Goal: Book appointment/travel/reservation

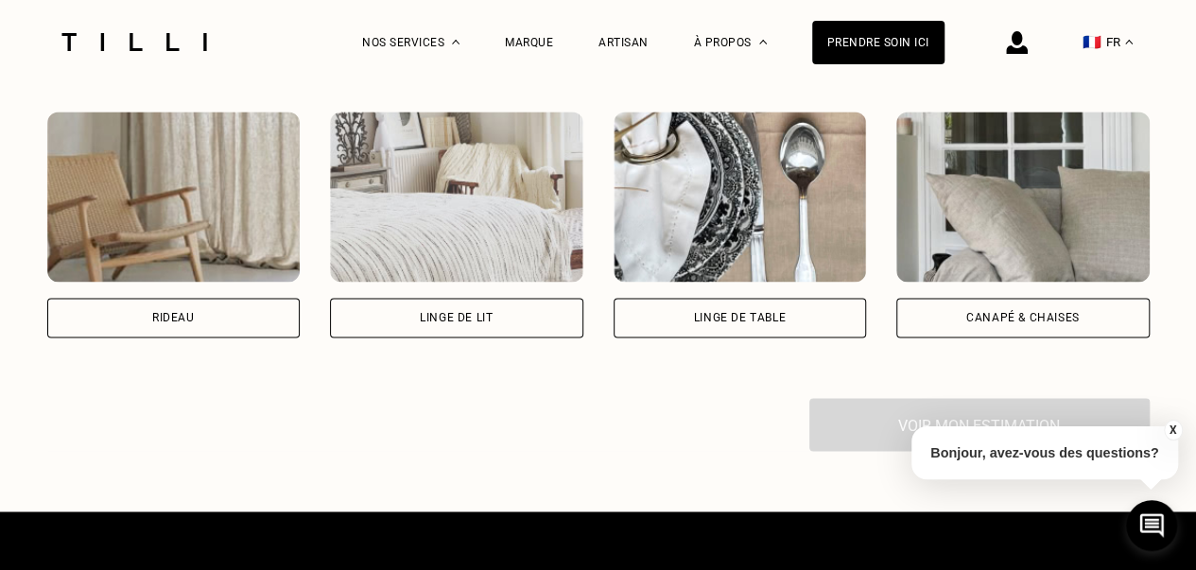
scroll to position [1381, 0]
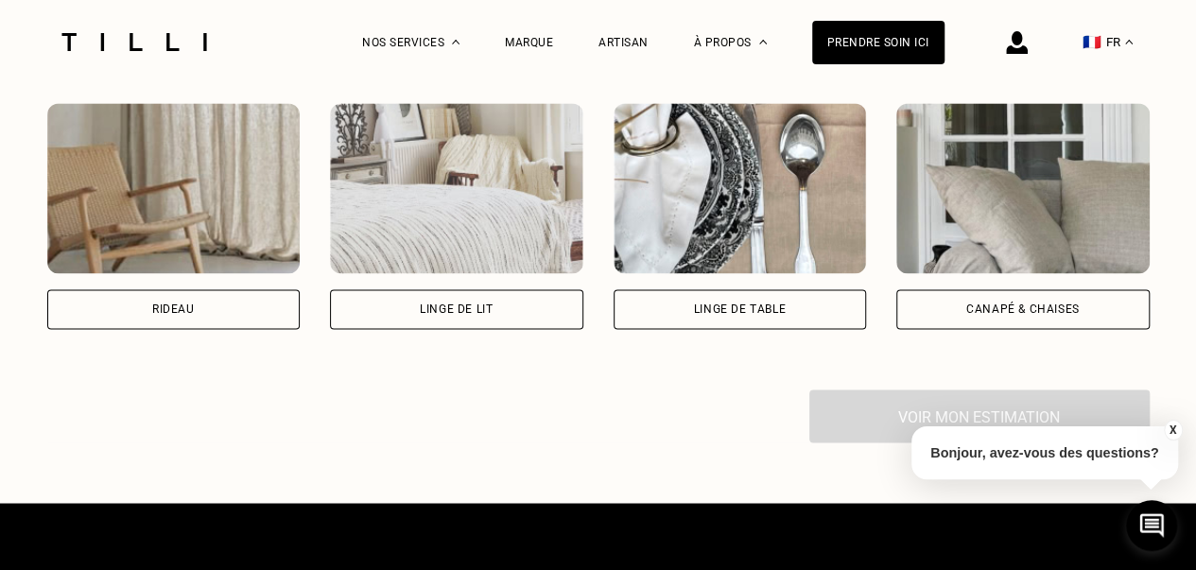
click at [255, 315] on div "Rideau" at bounding box center [173, 309] width 253 height 40
select select "FR"
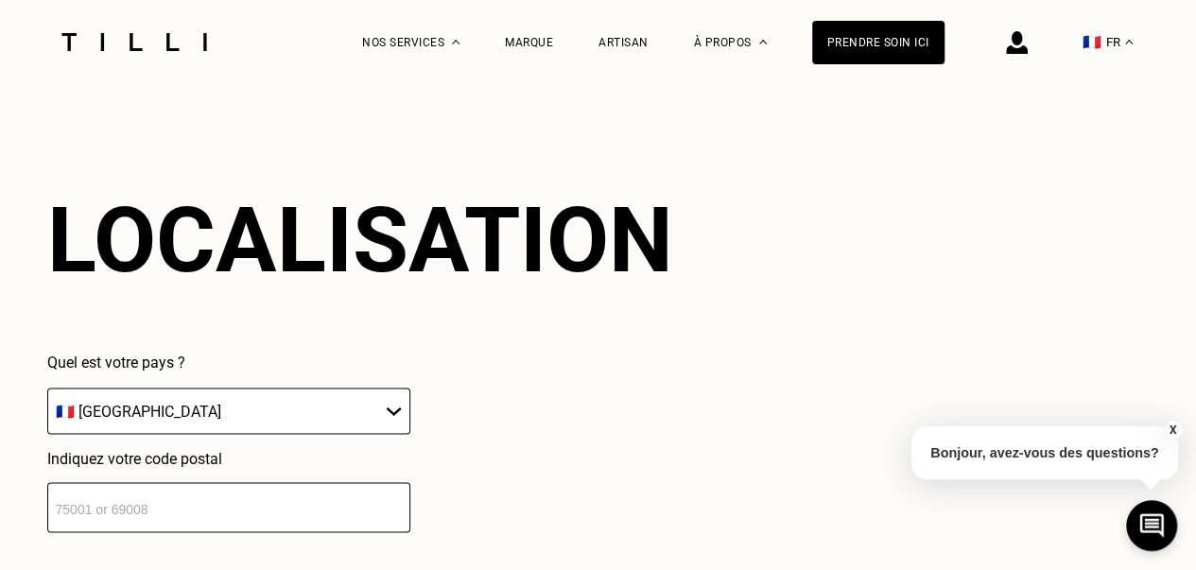
scroll to position [1659, 0]
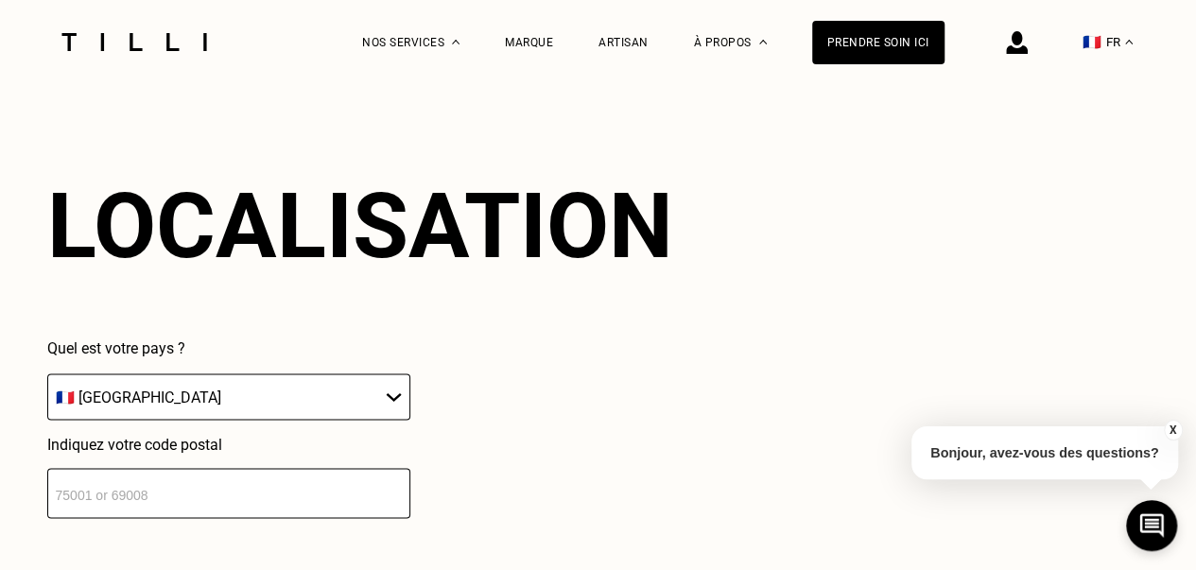
click at [64, 508] on input "number" at bounding box center [228, 493] width 363 height 50
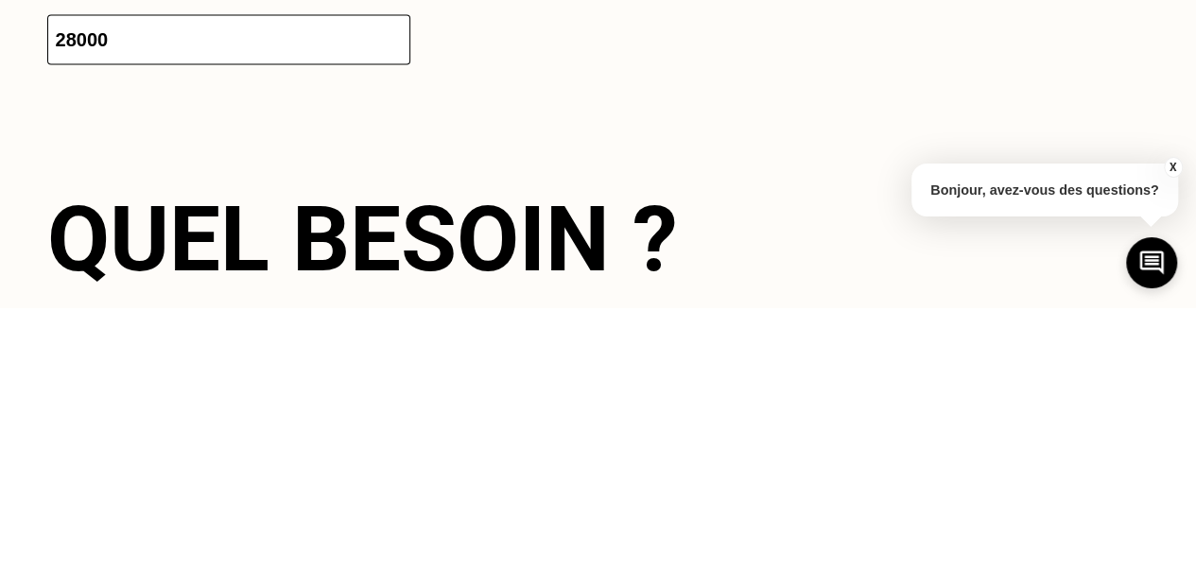
scroll to position [1866, 0]
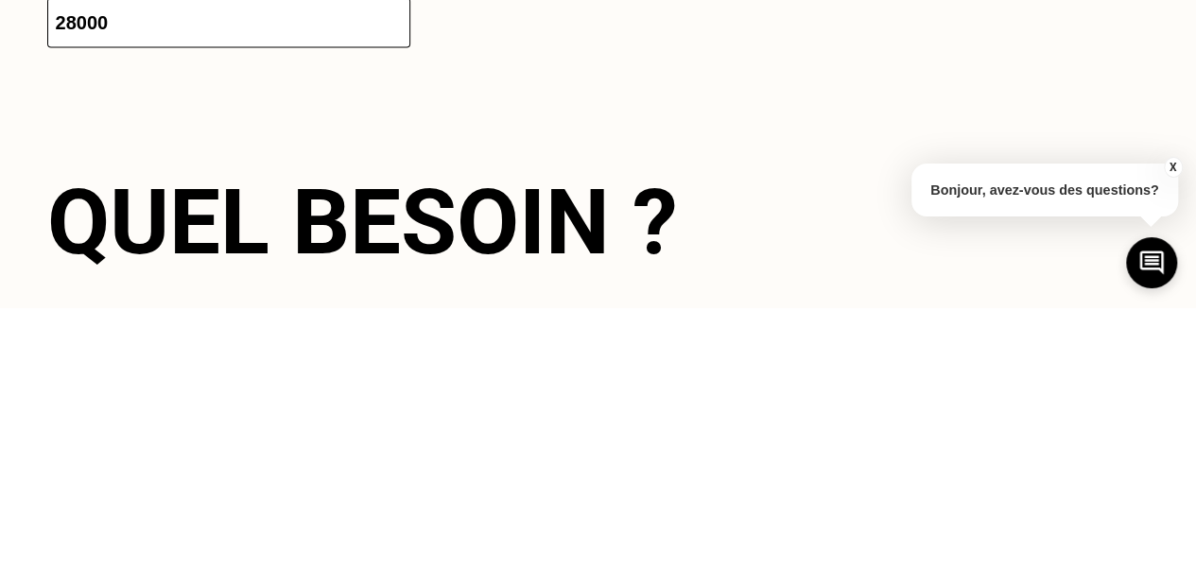
type input "28000"
click at [853, 472] on div "Quel besoin ?" at bounding box center [598, 485] width 1102 height 106
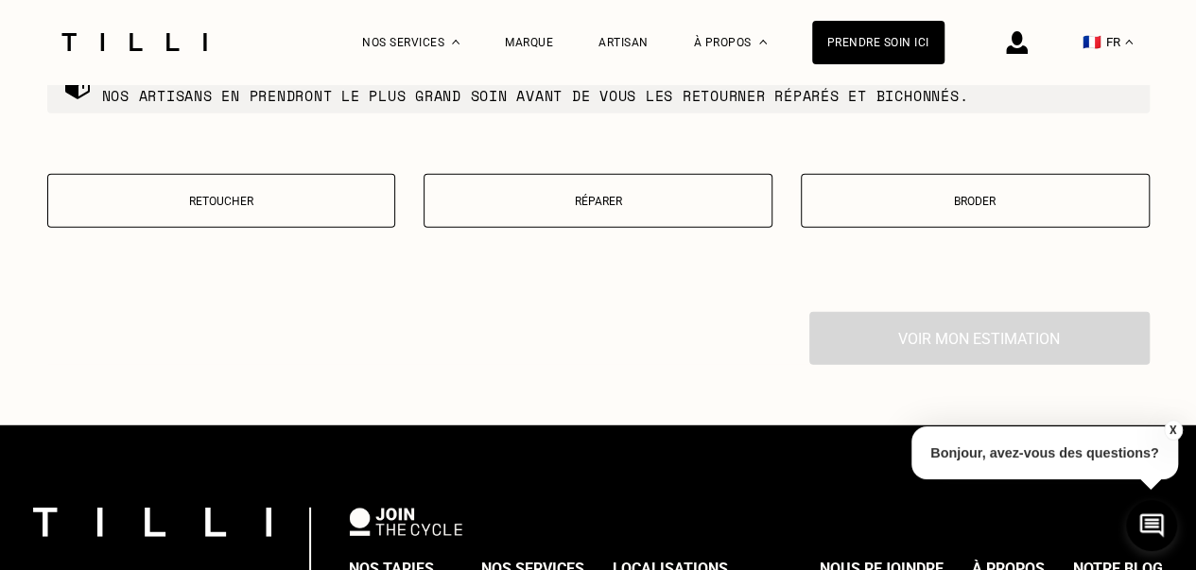
scroll to position [2404, 0]
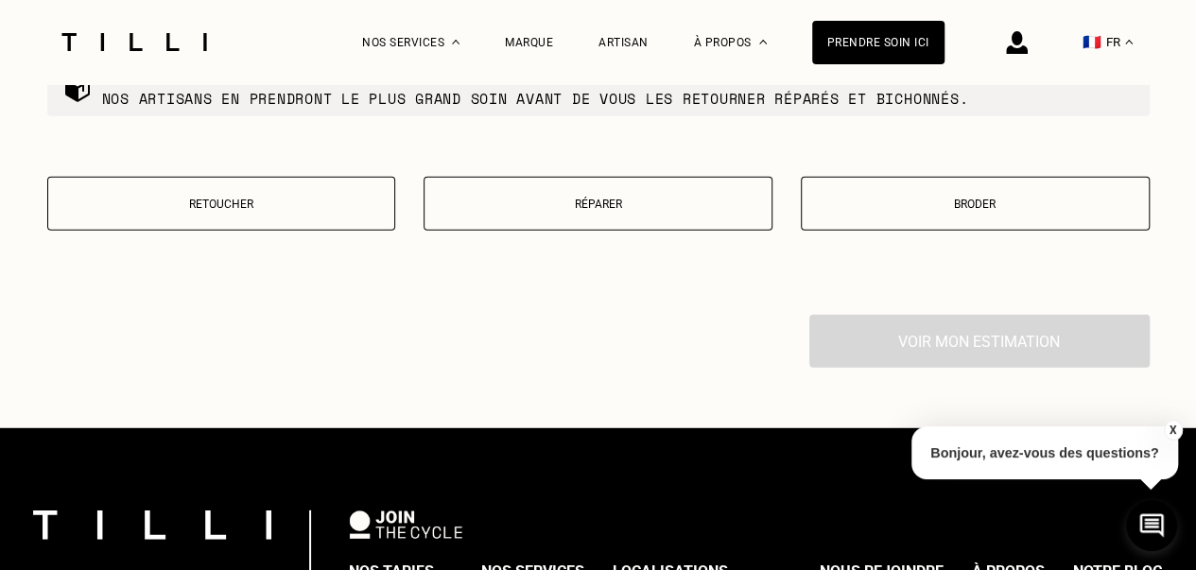
click at [319, 202] on button "Retoucher" at bounding box center [221, 204] width 349 height 54
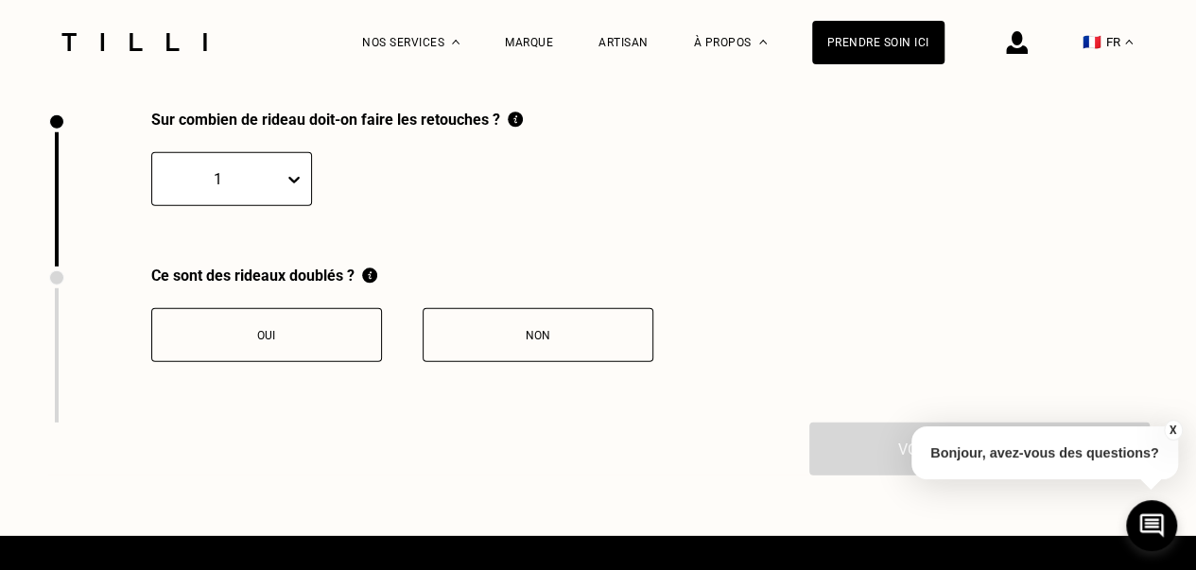
scroll to position [2613, 0]
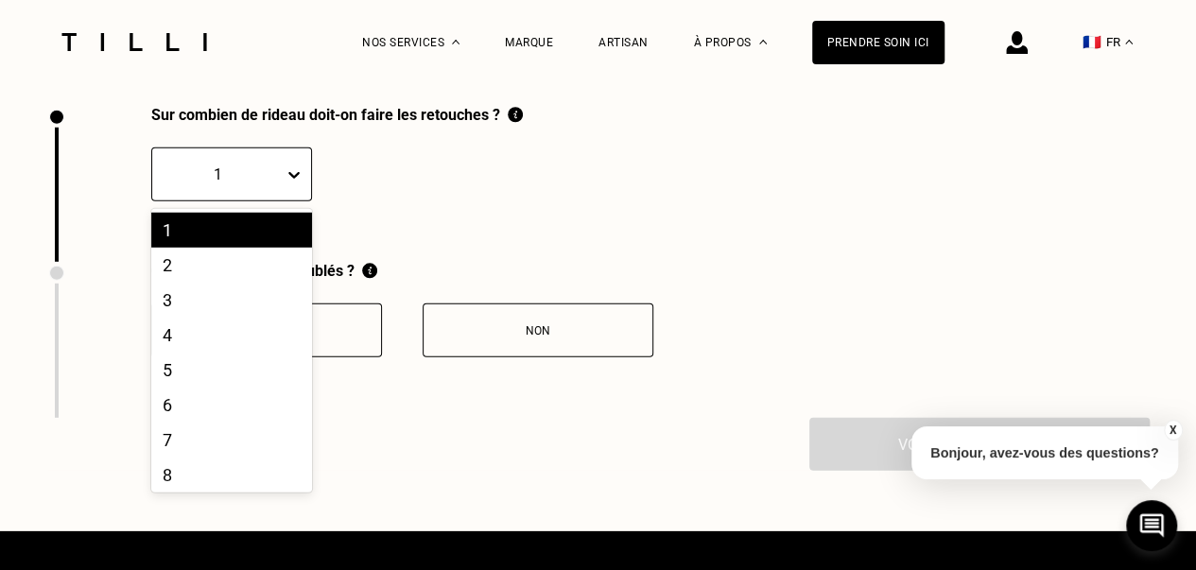
click at [168, 353] on div "4" at bounding box center [231, 335] width 161 height 35
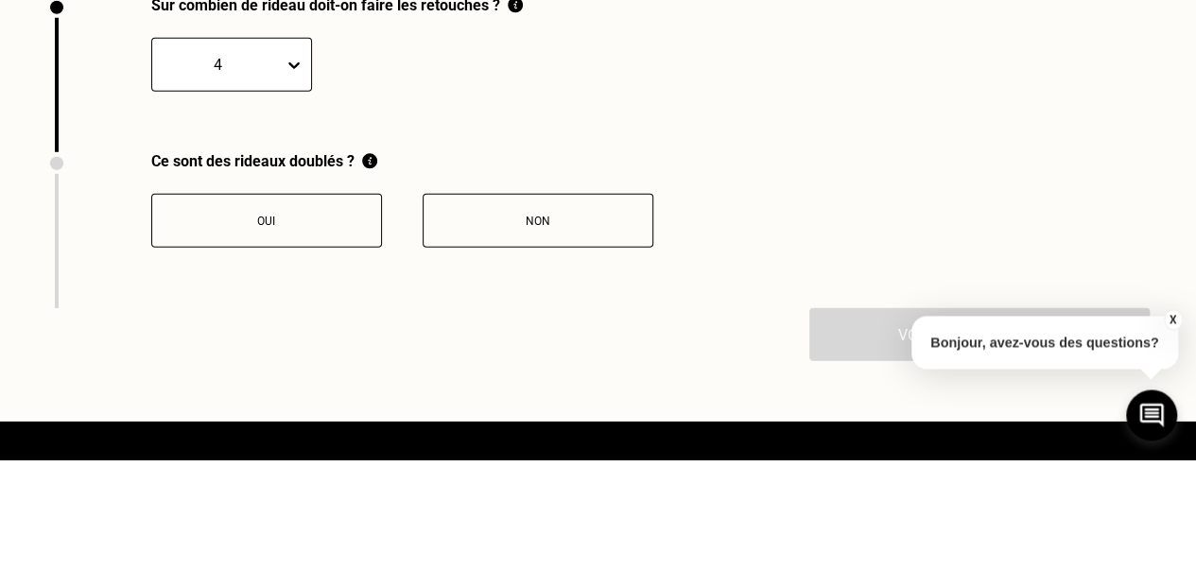
click at [293, 337] on div "Oui" at bounding box center [267, 330] width 210 height 13
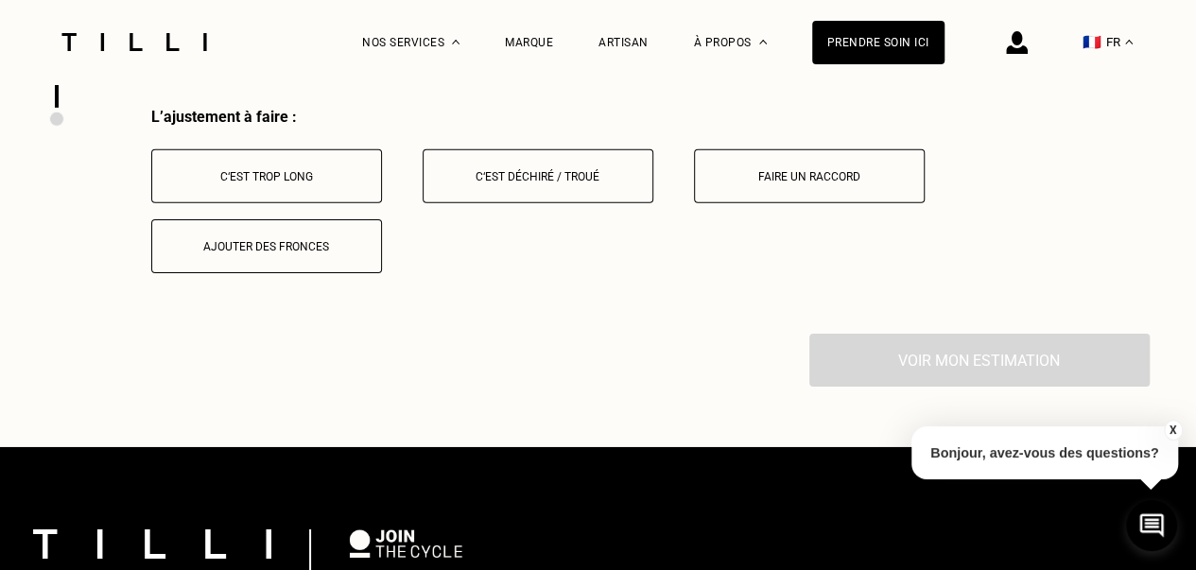
scroll to position [2926, 0]
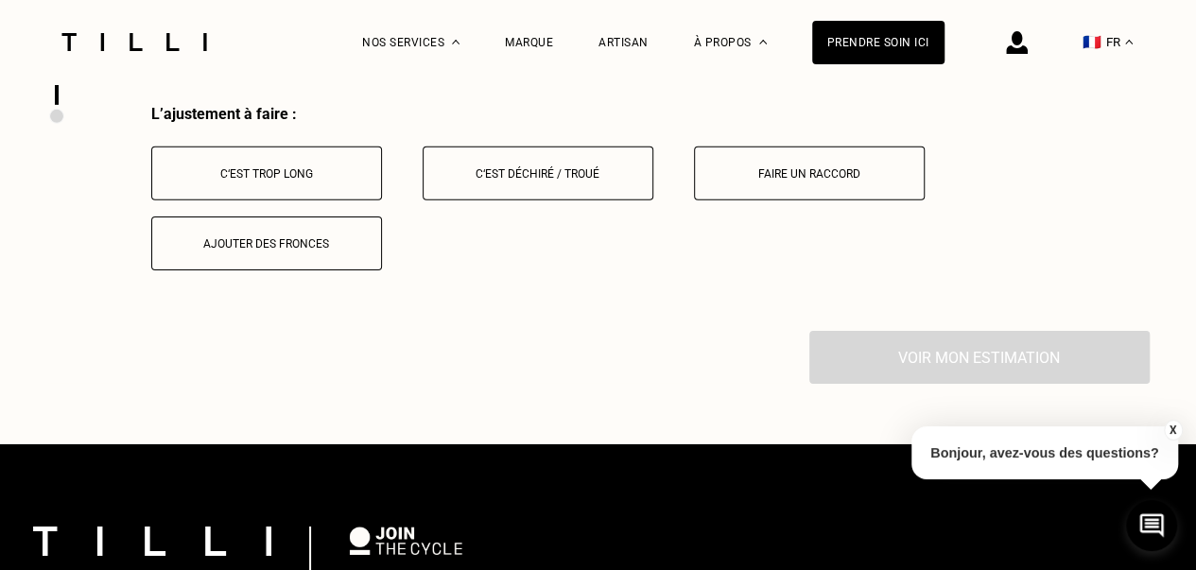
click at [314, 176] on button "C‘est trop long" at bounding box center [266, 173] width 231 height 54
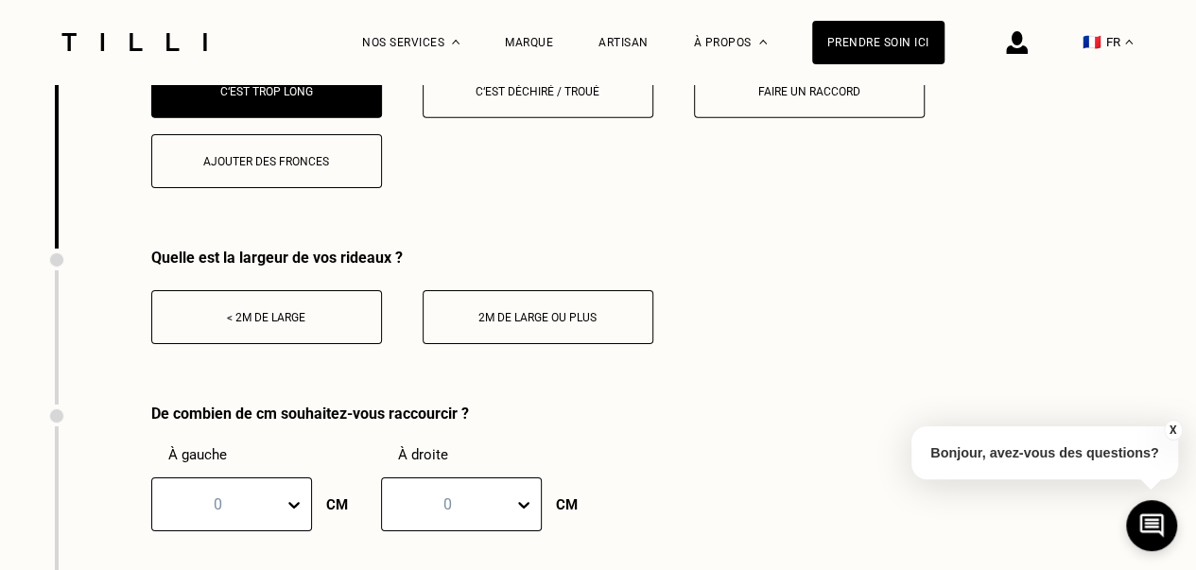
scroll to position [3009, 0]
click at [327, 323] on div "< 2m de large" at bounding box center [267, 316] width 210 height 13
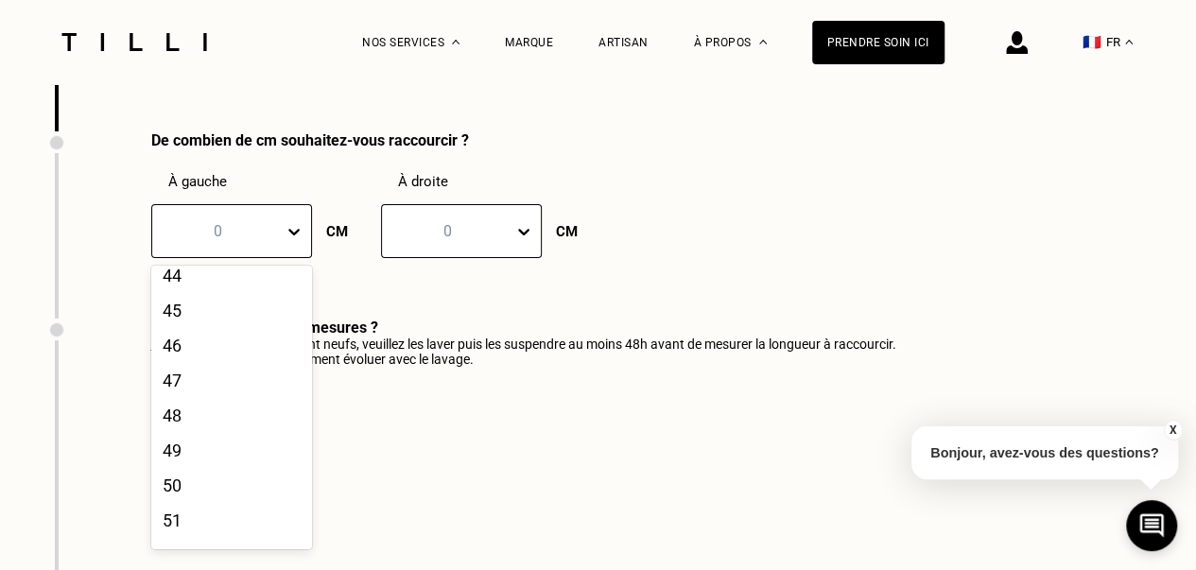
scroll to position [1552, 0]
click at [174, 501] on div "50" at bounding box center [231, 483] width 161 height 35
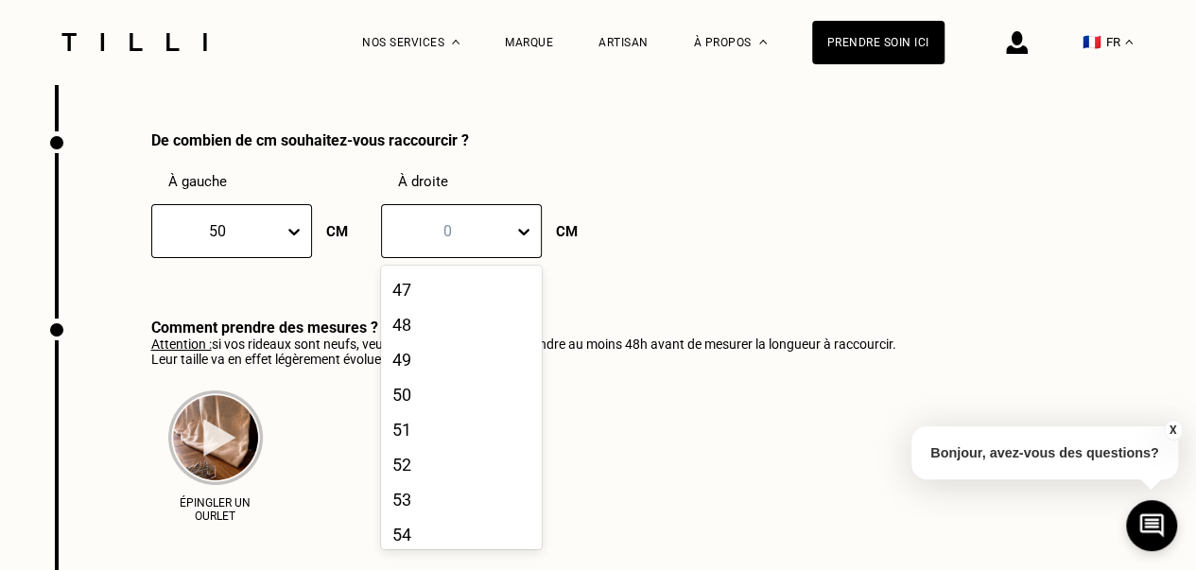
scroll to position [1649, 0]
click at [408, 404] on div "50" at bounding box center [461, 386] width 161 height 35
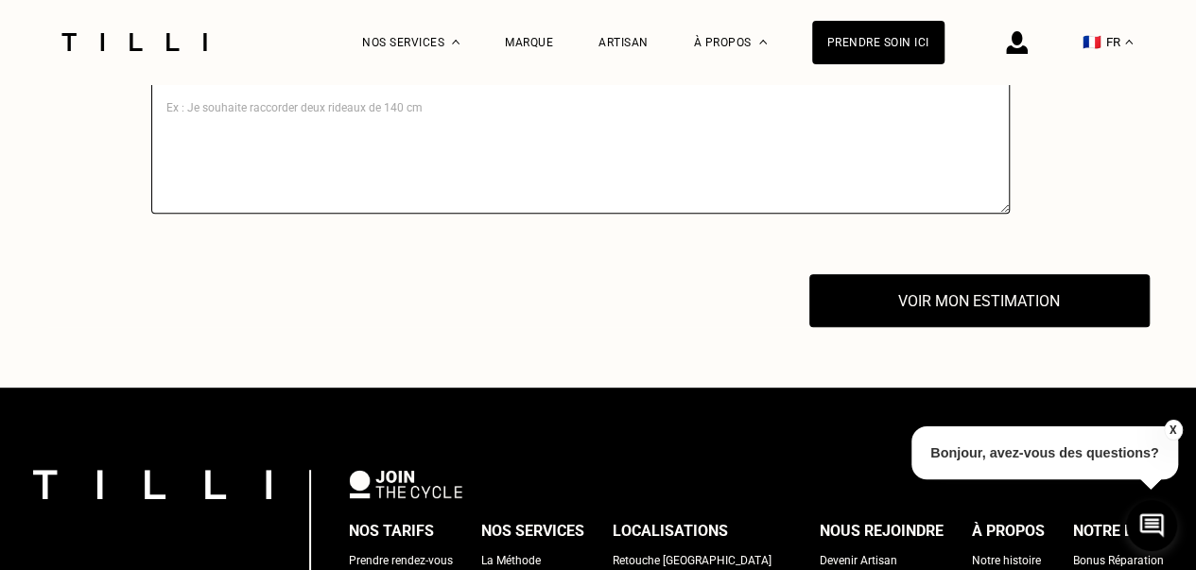
scroll to position [3837, 0]
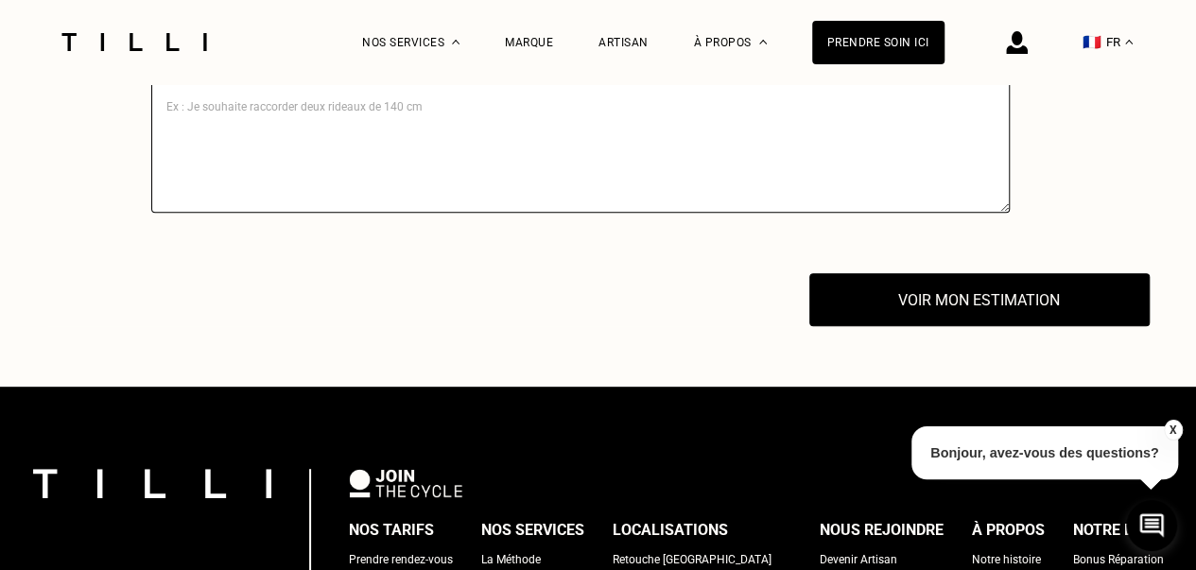
click at [1059, 311] on button "Voir mon estimation" at bounding box center [979, 299] width 340 height 53
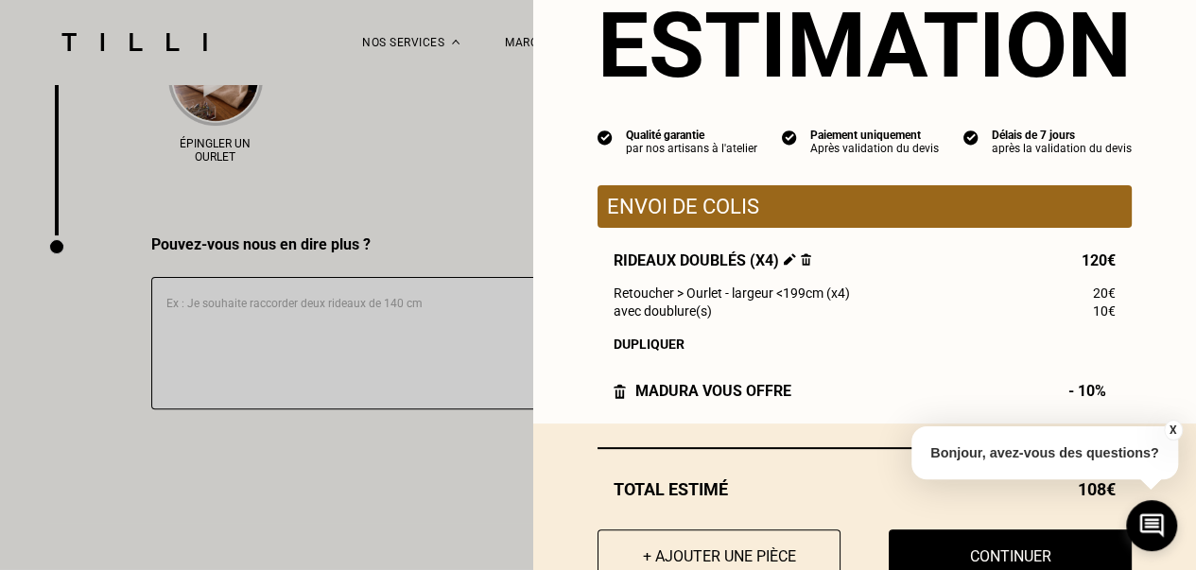
scroll to position [135, 0]
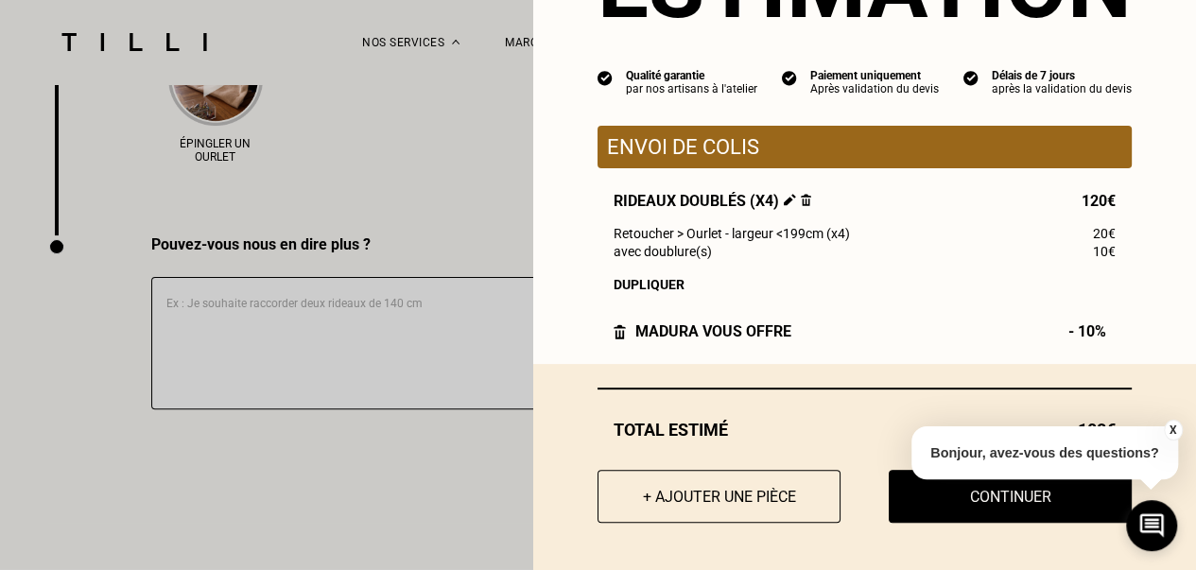
click at [1010, 508] on button "Continuer" at bounding box center [1009, 496] width 243 height 53
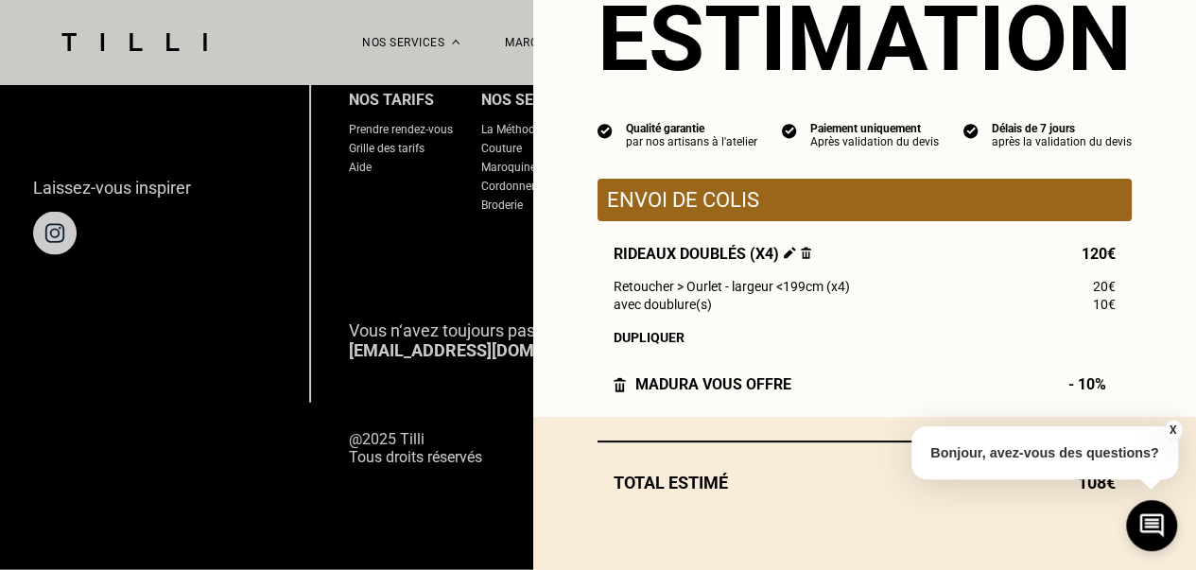
scroll to position [82, 0]
select select "FR"
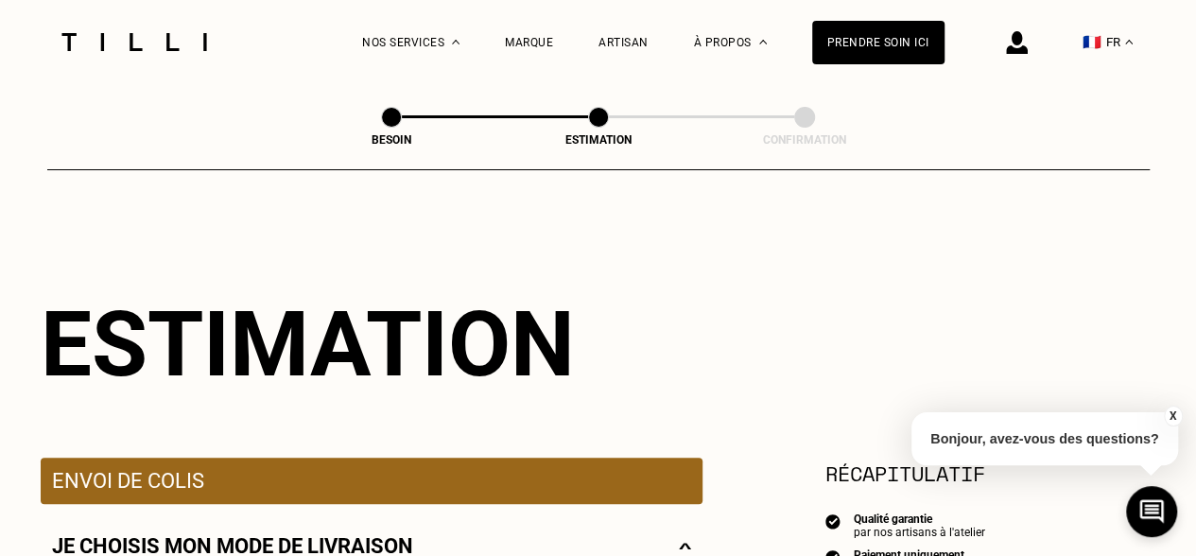
click at [8, 10] on div "La Méthode Retoucherie Maroquinerie Broderie Cordonnerie Nos prix Nos services …" at bounding box center [598, 42] width 1196 height 84
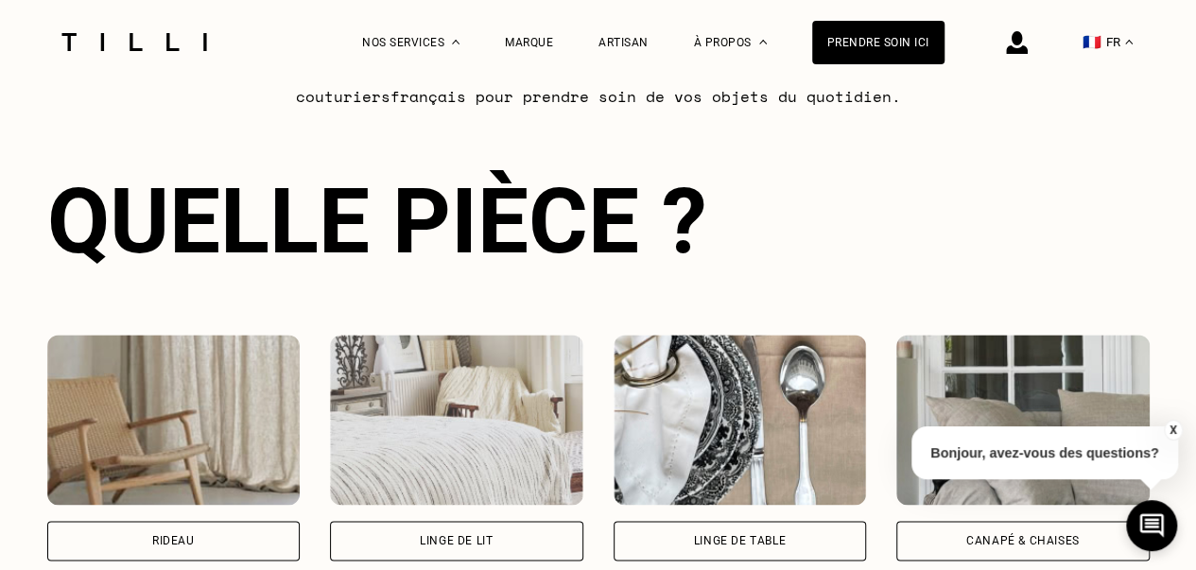
scroll to position [1146, 0]
